Goal: Find specific page/section: Find specific page/section

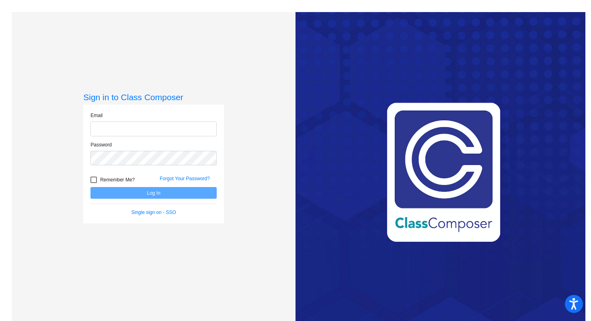
type input "[PERSON_NAME][EMAIL_ADDRESS][PERSON_NAME][DOMAIN_NAME]"
click at [93, 180] on div at bounding box center [93, 180] width 6 height 6
click at [93, 183] on input "Remember Me?" at bounding box center [93, 183] width 0 height 0
checkbox input "true"
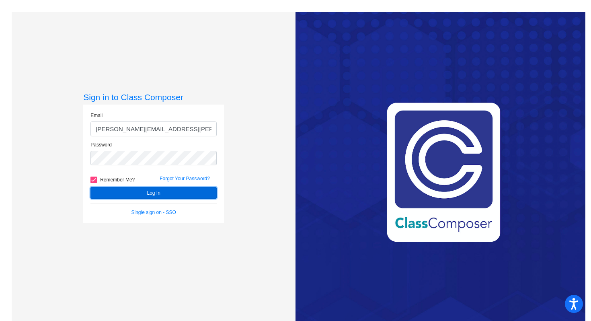
click at [141, 191] on button "Log In" at bounding box center [153, 193] width 126 height 12
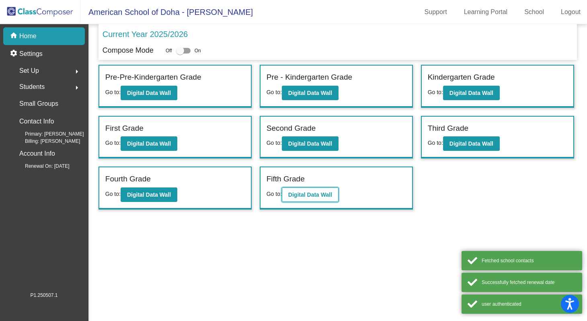
click at [325, 196] on b "Digital Data Wall" at bounding box center [310, 194] width 44 height 6
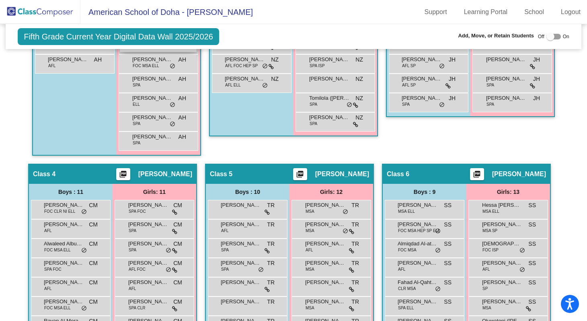
scroll to position [385, 0]
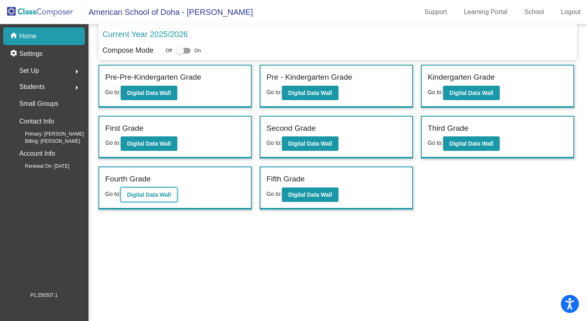
click at [157, 192] on b "Digital Data Wall" at bounding box center [149, 194] width 44 height 6
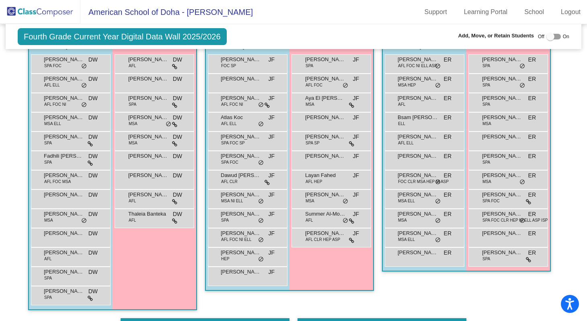
scroll to position [520, 0]
